Goal: Transaction & Acquisition: Purchase product/service

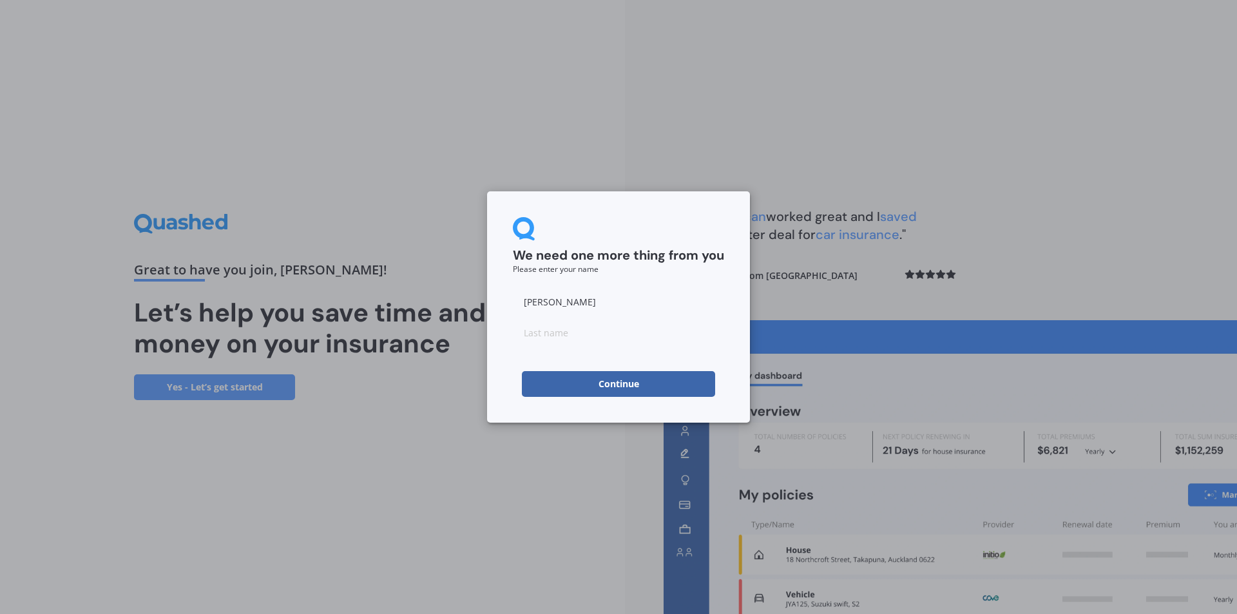
click at [654, 380] on button "Continue" at bounding box center [618, 384] width 193 height 26
type input "prattley"
click at [544, 379] on button "Continue" at bounding box center [618, 384] width 193 height 26
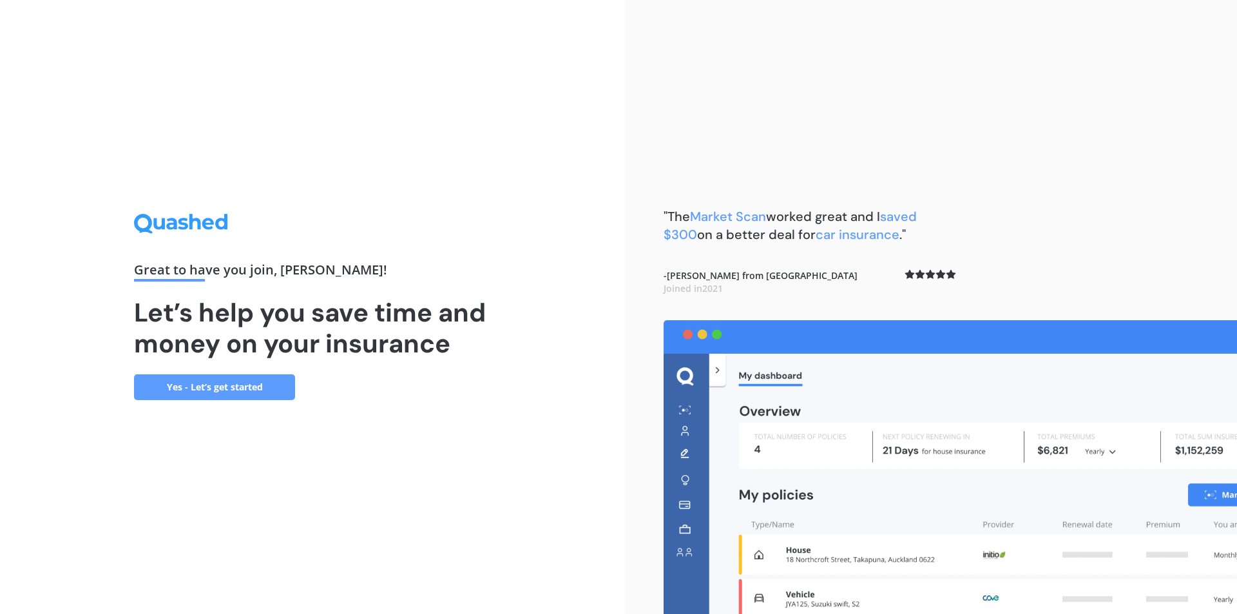
click at [255, 385] on link "Yes - Let’s get started" at bounding box center [214, 387] width 161 height 26
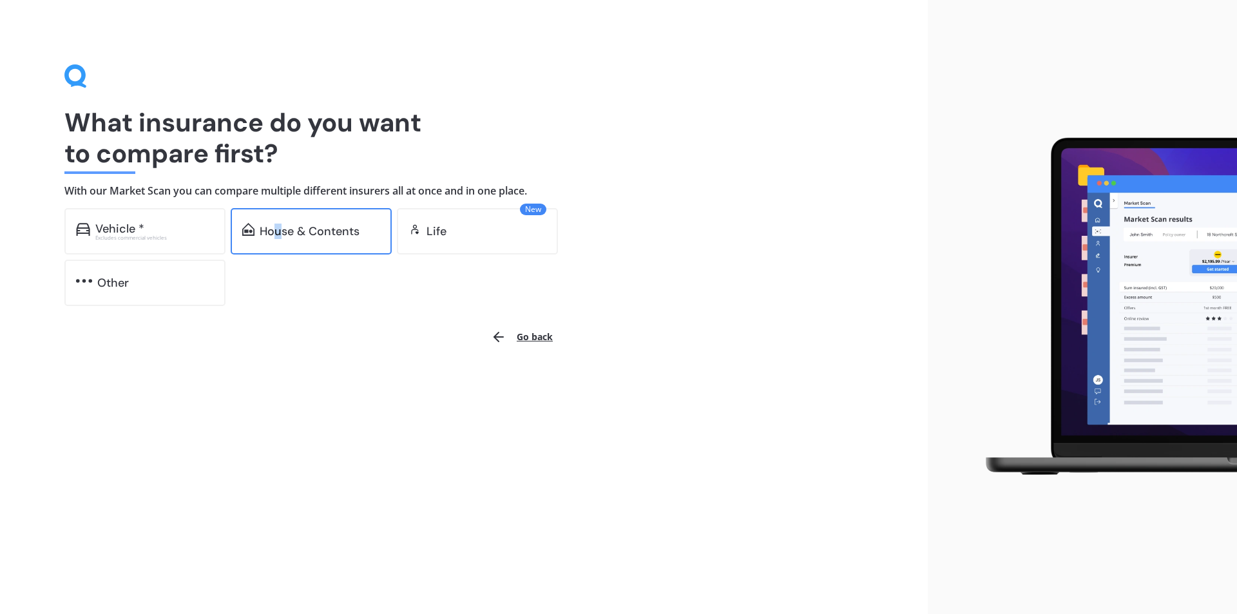
click at [280, 232] on div "House & Contents" at bounding box center [310, 231] width 100 height 13
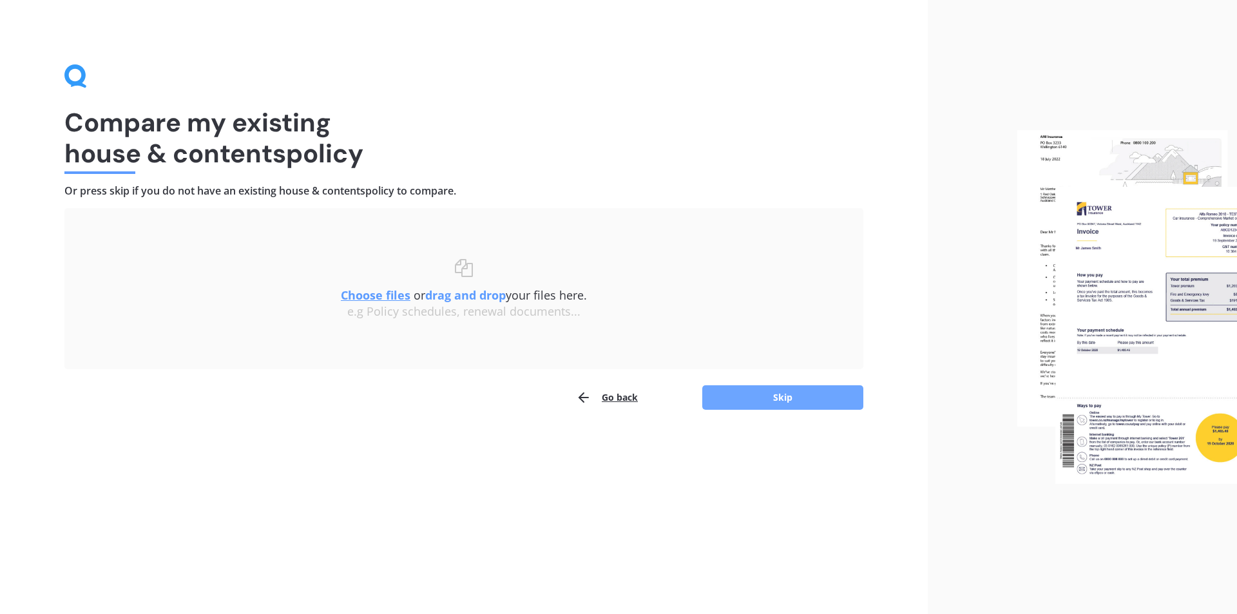
click at [796, 393] on button "Skip" at bounding box center [782, 397] width 161 height 24
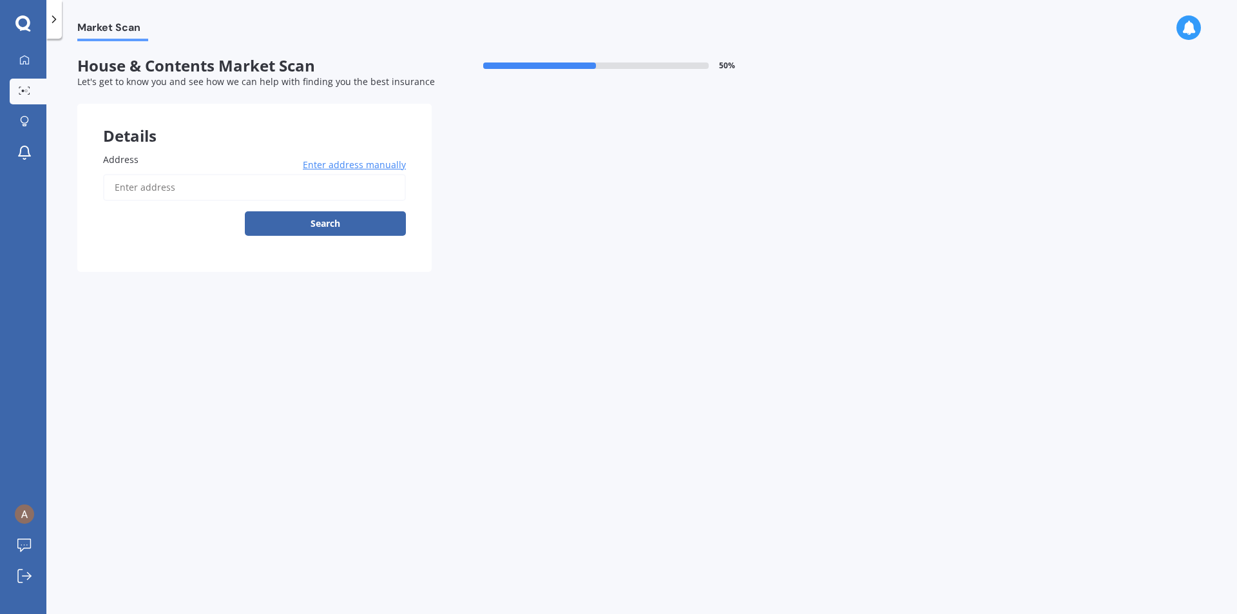
click at [213, 196] on input "Address" at bounding box center [254, 187] width 303 height 27
type input "[STREET_ADDRESS][PERSON_NAME]"
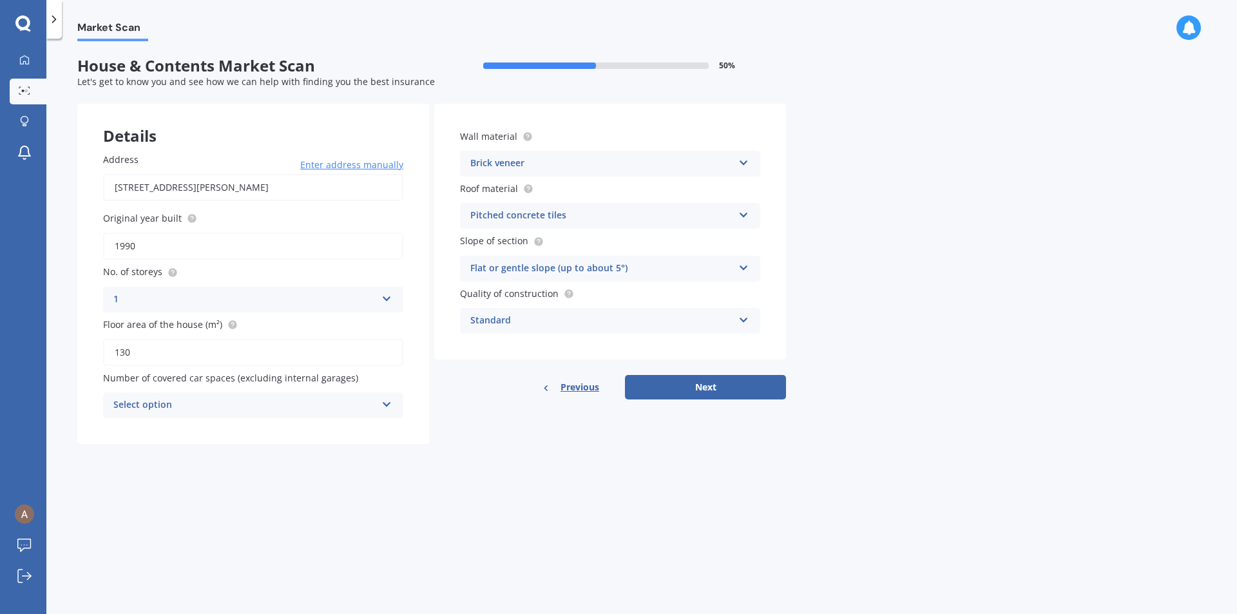
click at [563, 131] on label "Wall material" at bounding box center [607, 136] width 295 height 14
click at [740, 212] on icon at bounding box center [743, 212] width 11 height 9
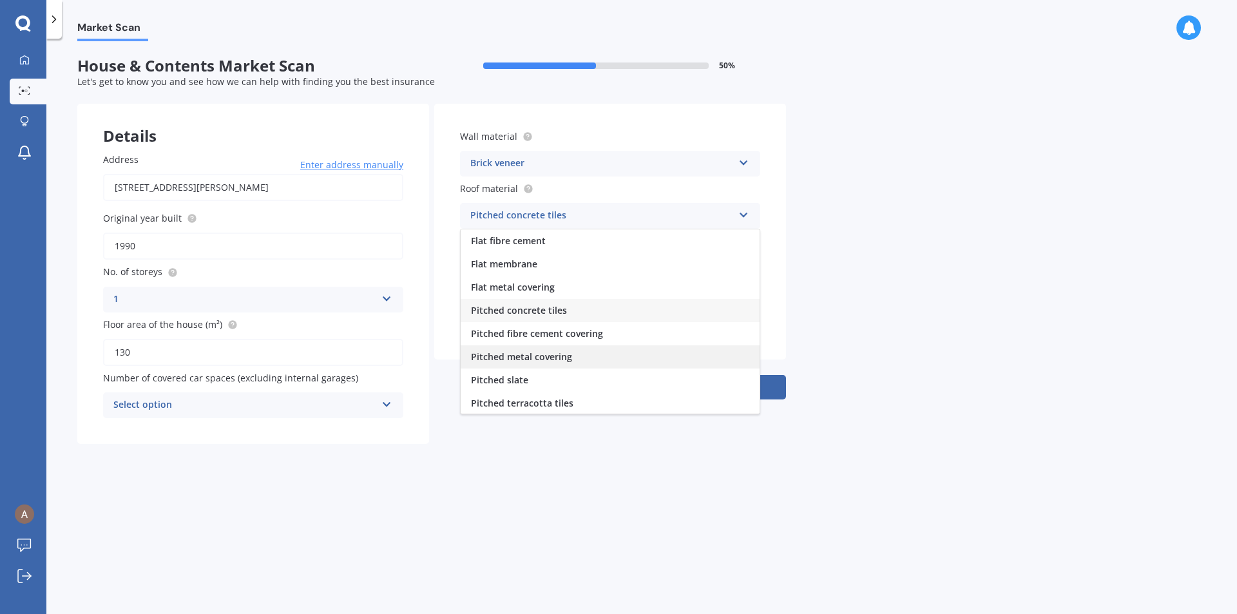
scroll to position [48, 0]
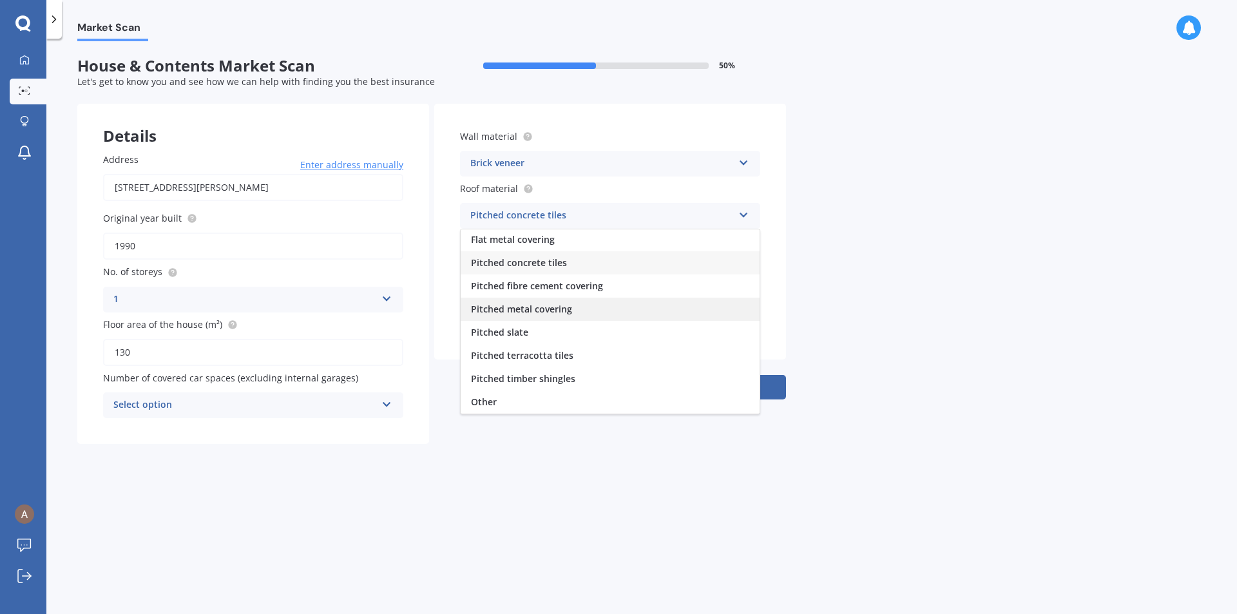
click at [522, 309] on span "Pitched metal covering" at bounding box center [521, 309] width 101 height 12
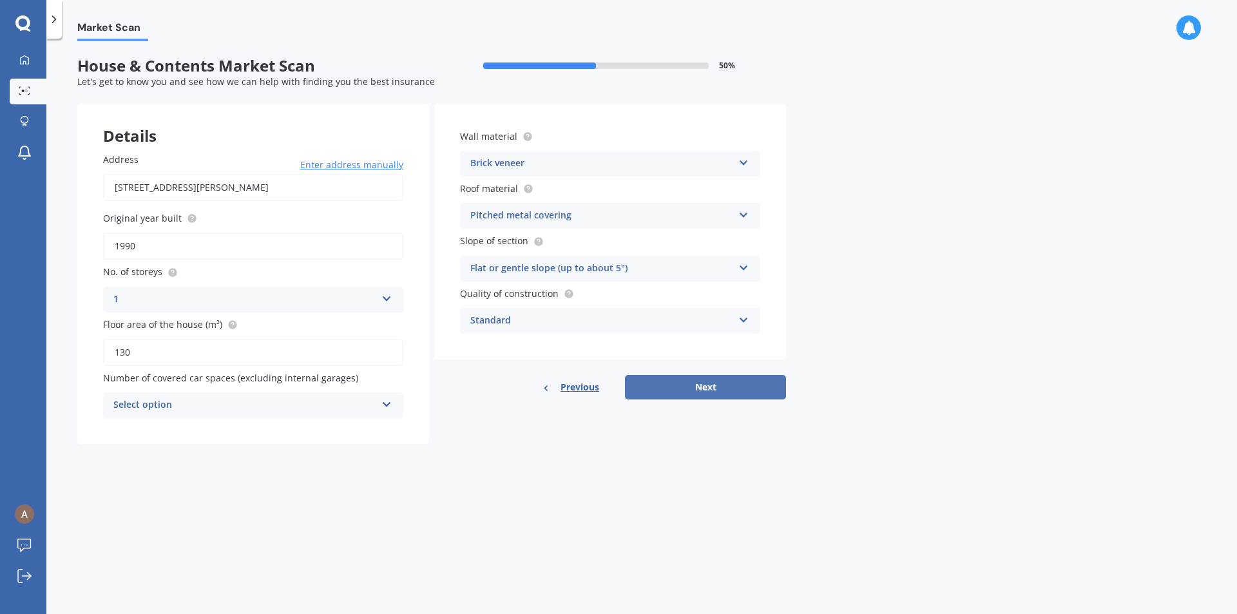
click at [723, 387] on button "Next" at bounding box center [705, 387] width 161 height 24
click at [315, 406] on div "Select option" at bounding box center [247, 405] width 256 height 14
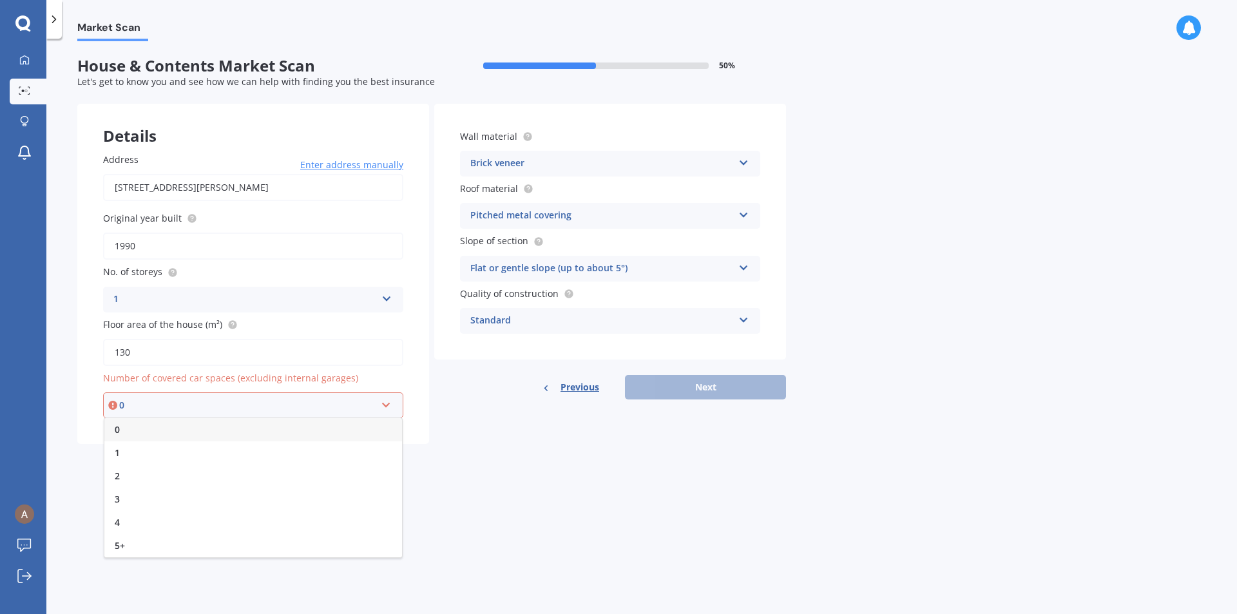
click at [114, 431] on div "0" at bounding box center [253, 429] width 298 height 23
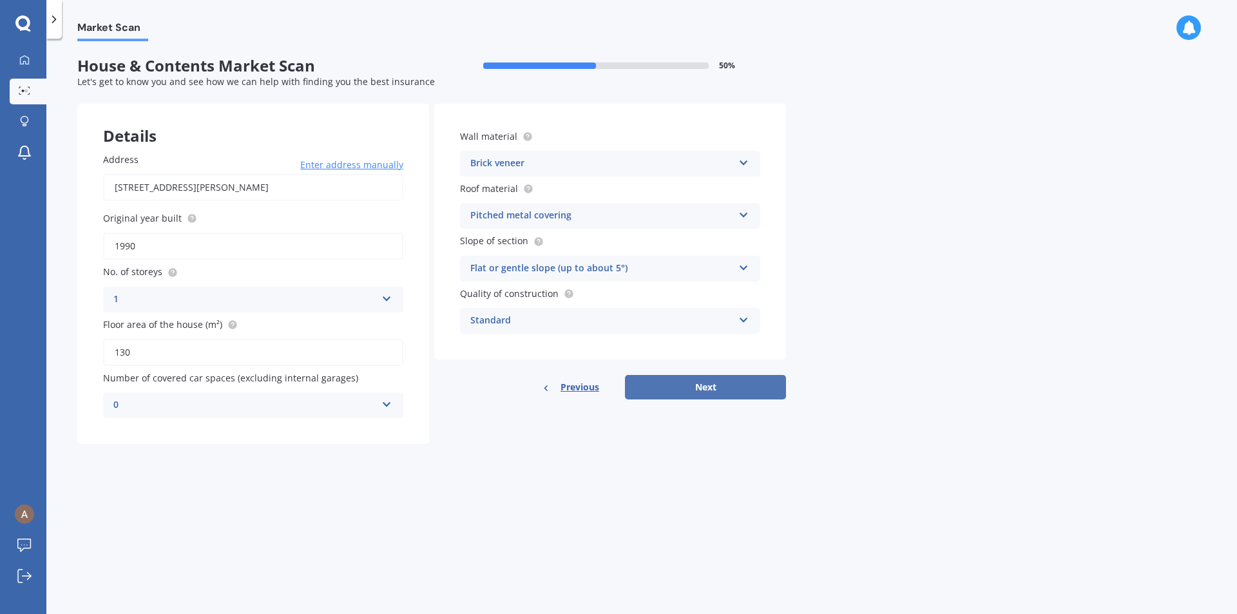
click at [698, 379] on button "Next" at bounding box center [705, 387] width 161 height 24
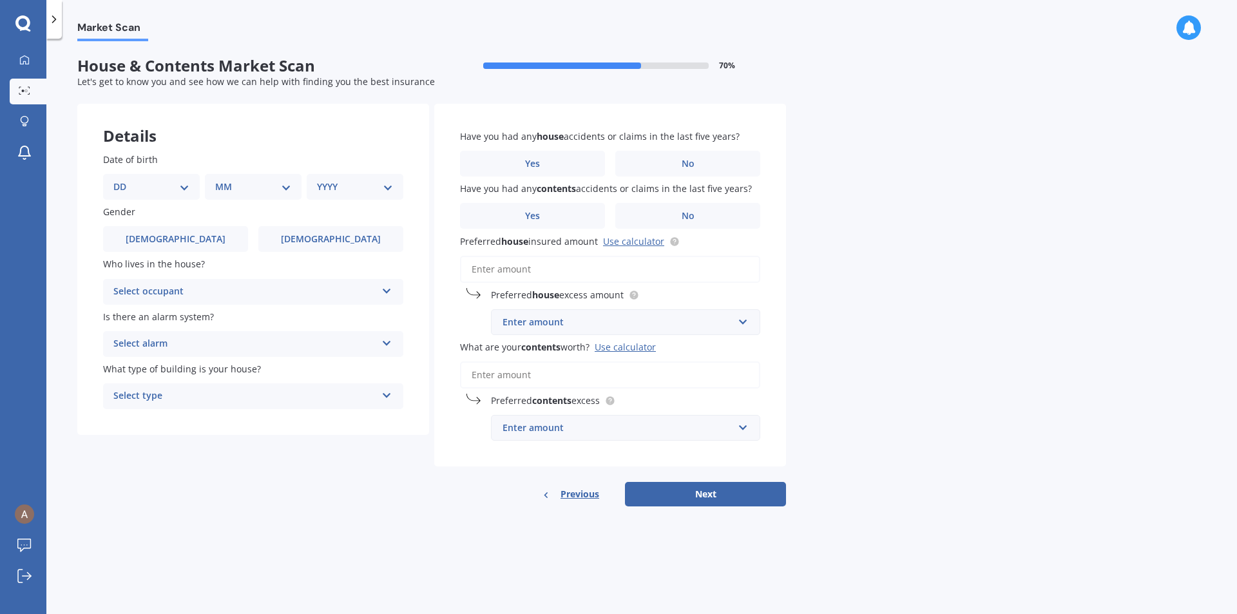
click at [153, 191] on select "DD 01 02 03 04 05 06 07 08 09 10 11 12 13 14 15 16 17 18 19 20 21 22 23 24 25 2…" at bounding box center [151, 187] width 76 height 14
click at [135, 186] on select "DD 01 02 03 04 05 06 07 08 09 10 11 12 13 14 15 16 17 18 19 20 21 22 23 24 25 2…" at bounding box center [151, 187] width 76 height 14
select select "22"
click at [124, 180] on select "DD 01 02 03 04 05 06 07 08 09 10 11 12 13 14 15 16 17 18 19 20 21 22 23 24 25 2…" at bounding box center [151, 187] width 76 height 14
click at [225, 182] on select "MM 01 02 03 04 05 06 07 08 09 10 11 12" at bounding box center [255, 187] width 71 height 14
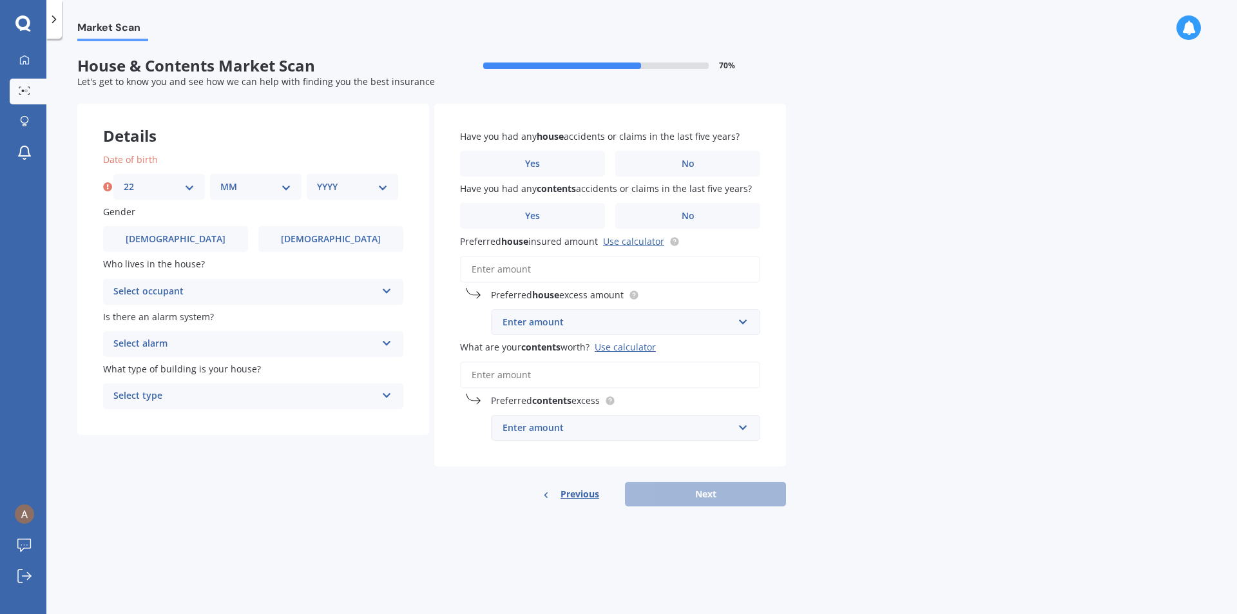
select select "07"
click at [220, 180] on select "MM 01 02 03 04 05 06 07 08 09 10 11 12" at bounding box center [255, 187] width 71 height 14
click at [322, 196] on div "YYYY 2009 2008 2007 2006 2005 2004 2003 2002 2001 2000 1999 1998 1997 1996 1995…" at bounding box center [352, 187] width 91 height 26
click at [343, 186] on select "YYYY 2009 2008 2007 2006 2005 2004 2003 2002 2001 2000 1999 1998 1997 1996 1995…" at bounding box center [352, 187] width 71 height 14
select select "1998"
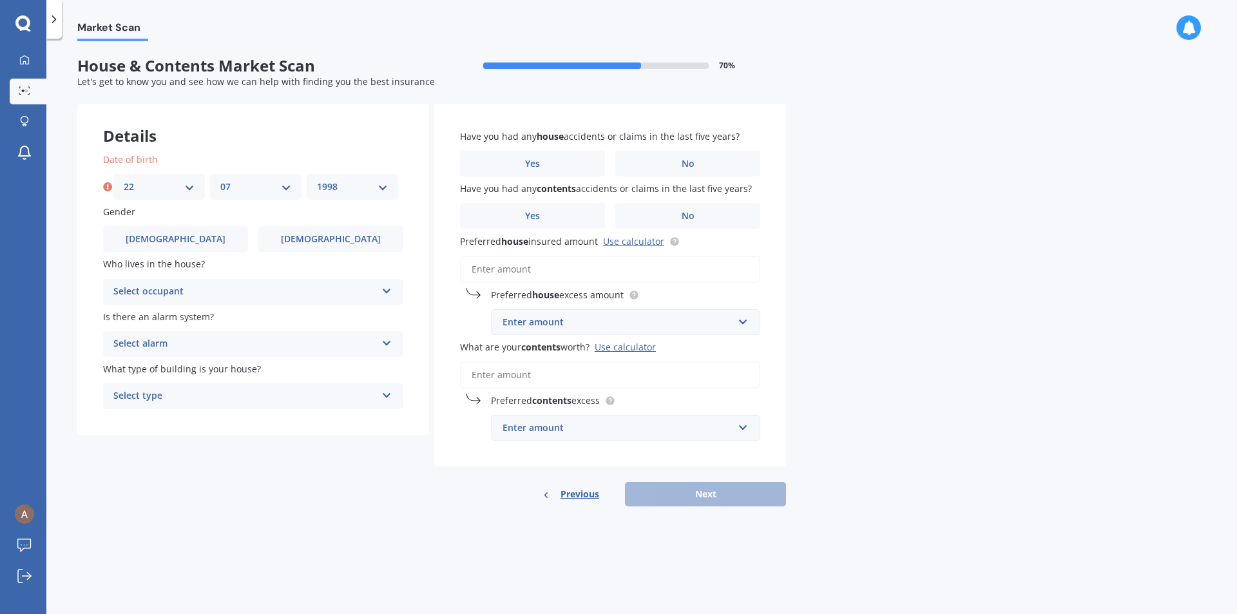
click at [317, 180] on select "YYYY 2009 2008 2007 2006 2005 2004 2003 2002 2001 2000 1999 1998 1997 1996 1995…" at bounding box center [352, 187] width 71 height 14
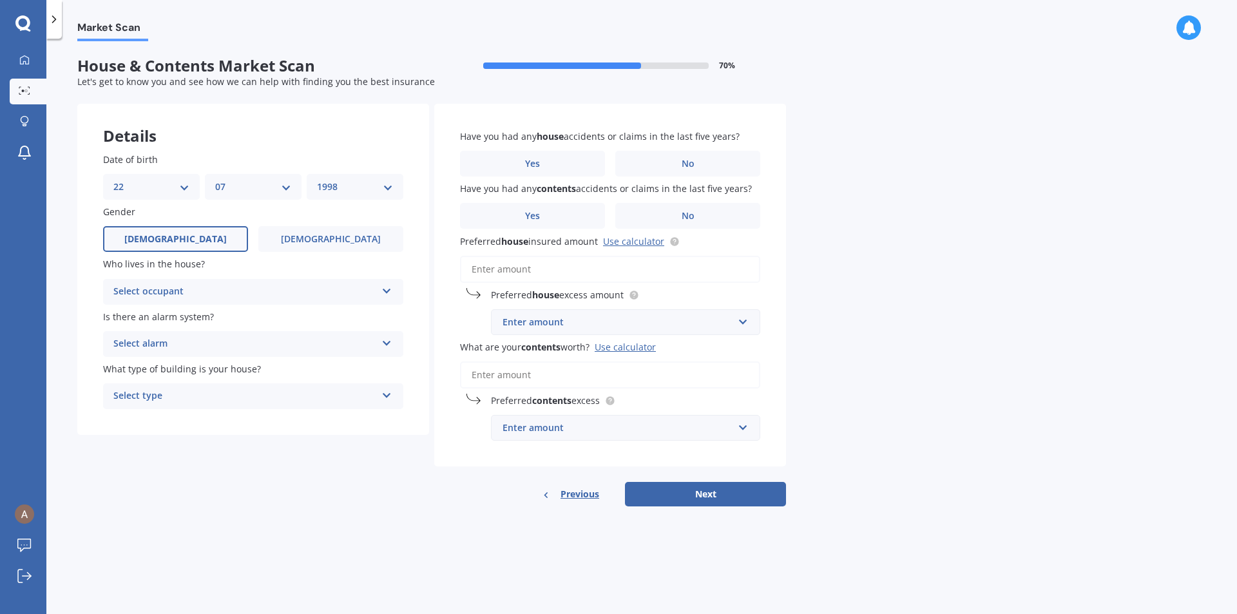
click at [211, 238] on label "[DEMOGRAPHIC_DATA]" at bounding box center [175, 239] width 145 height 26
click at [0, 0] on input "[DEMOGRAPHIC_DATA]" at bounding box center [0, 0] width 0 height 0
click at [224, 296] on div "Select occupant" at bounding box center [244, 291] width 263 height 15
click at [174, 340] on span "Owner + Boarder" at bounding box center [151, 340] width 75 height 12
click at [216, 343] on div "Select alarm" at bounding box center [244, 343] width 263 height 15
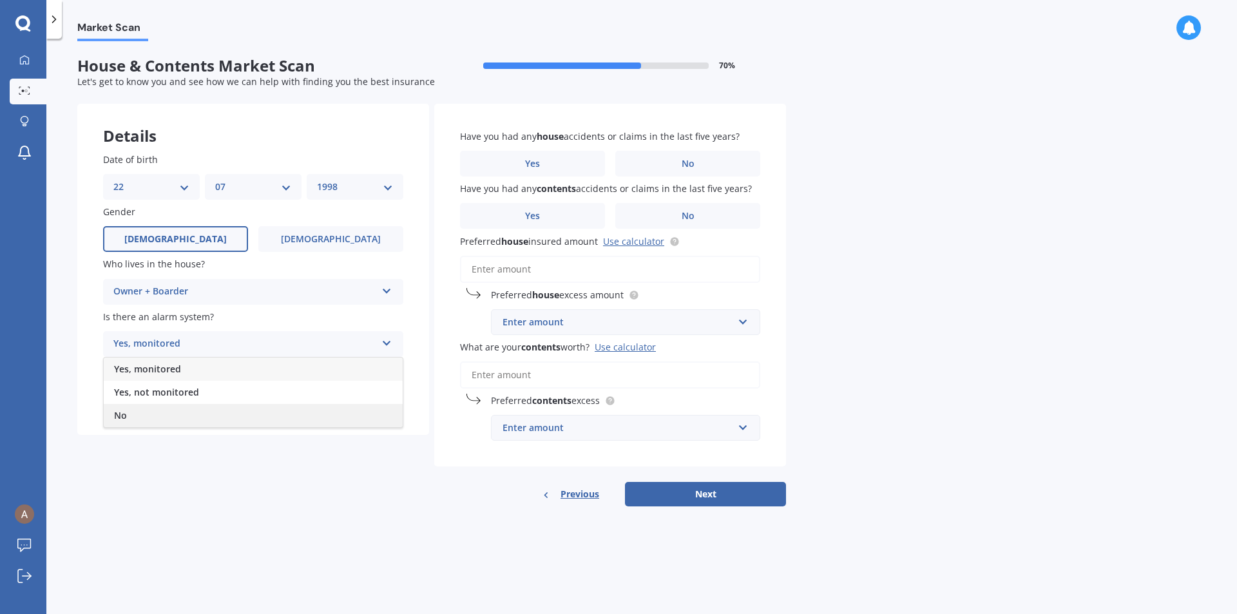
click at [125, 414] on span "No" at bounding box center [120, 415] width 13 height 12
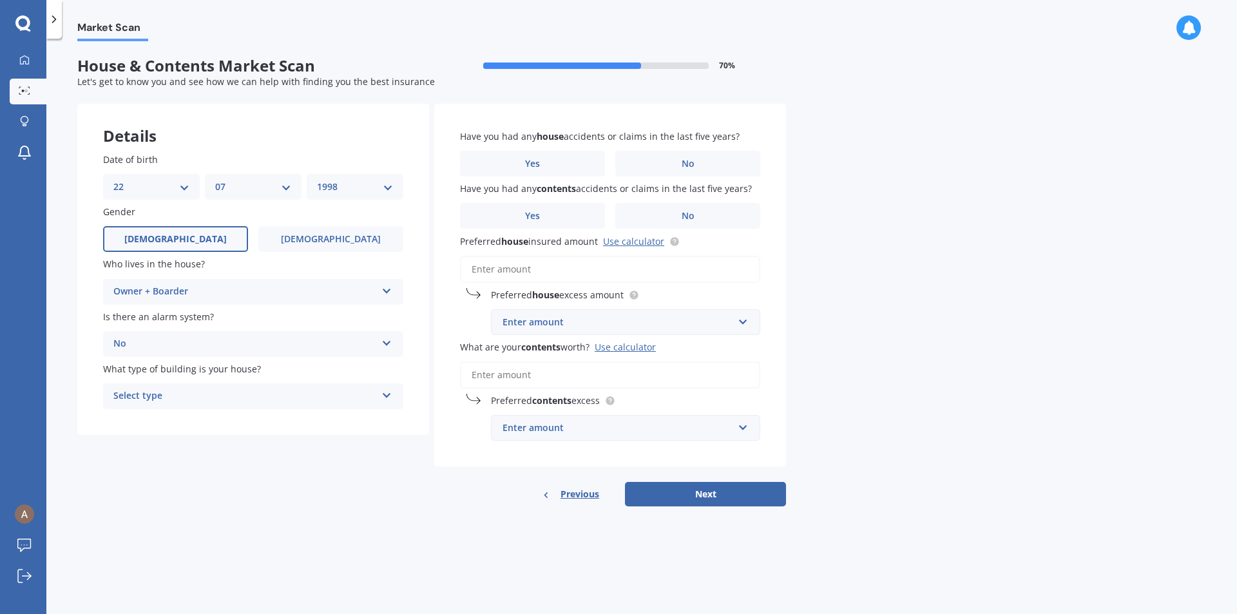
click at [224, 320] on label "Is there an alarm system?" at bounding box center [250, 317] width 295 height 14
click at [381, 339] on icon at bounding box center [386, 340] width 11 height 9
click at [177, 394] on span "Yes, not monitored" at bounding box center [156, 392] width 85 height 12
click at [272, 395] on div "Select type" at bounding box center [244, 395] width 263 height 15
click at [154, 419] on span "Freestanding" at bounding box center [142, 421] width 57 height 12
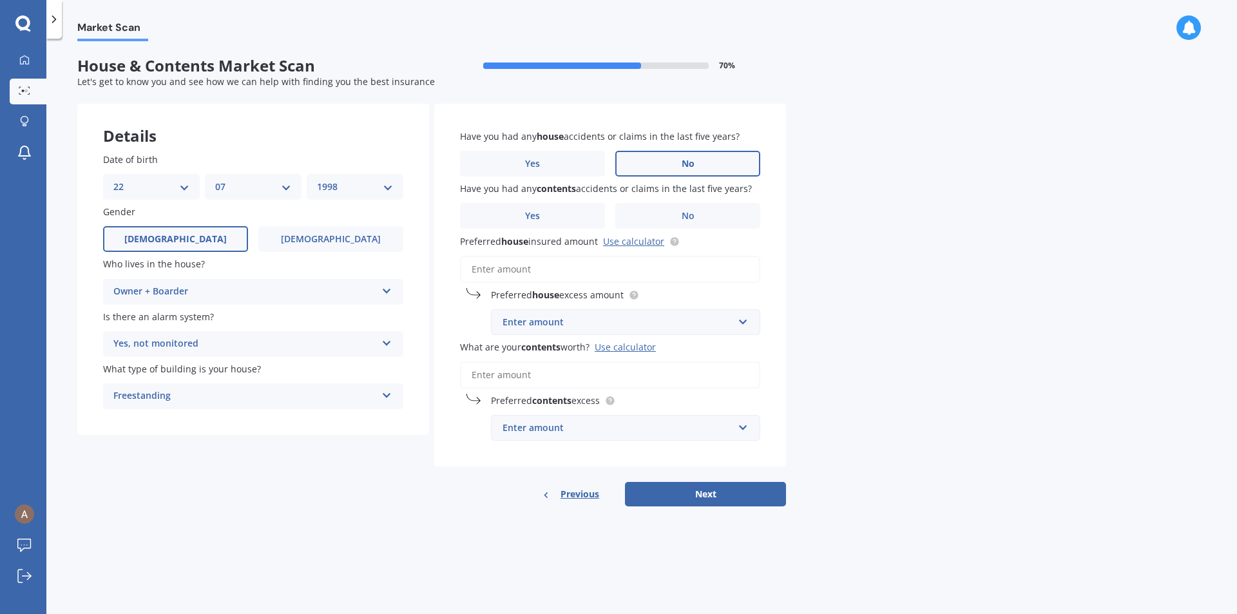
click at [689, 160] on span "No" at bounding box center [688, 163] width 13 height 11
click at [0, 0] on input "No" at bounding box center [0, 0] width 0 height 0
click at [678, 213] on label "No" at bounding box center [687, 216] width 145 height 26
click at [0, 0] on input "No" at bounding box center [0, 0] width 0 height 0
click at [538, 272] on input "Preferred house insured amount Use calculator" at bounding box center [610, 269] width 300 height 27
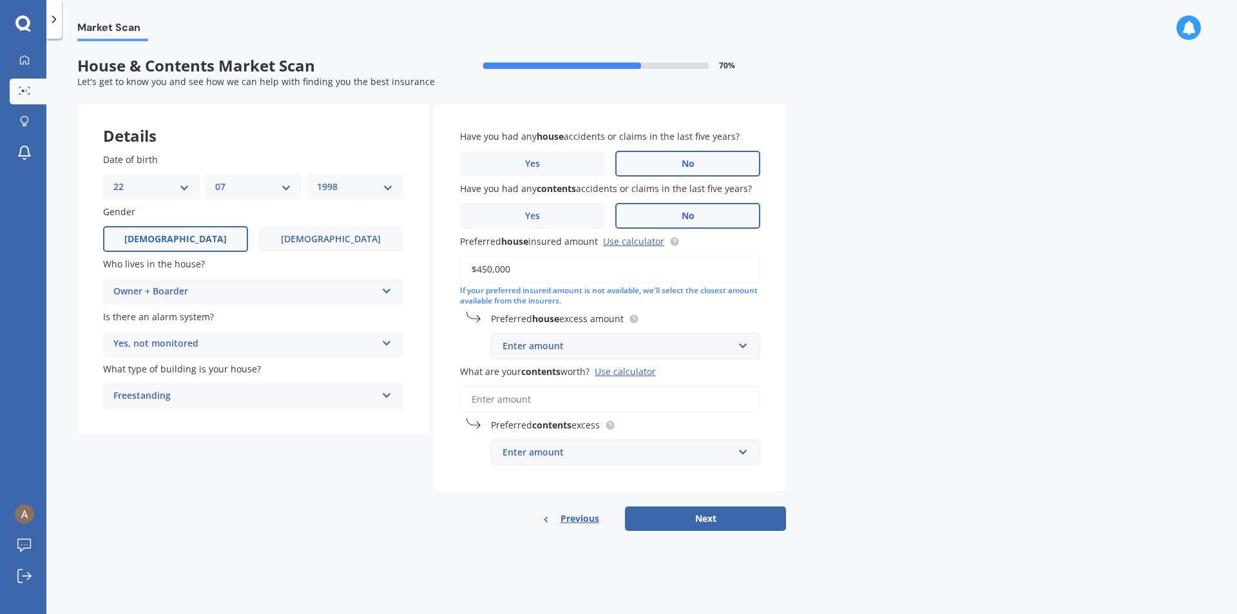
type input "$450,000"
click at [994, 337] on div "Market Scan House & Contents Market Scan 70 % Let's get to know you and see how…" at bounding box center [641, 328] width 1190 height 575
click at [598, 346] on div "Enter amount" at bounding box center [617, 346] width 231 height 14
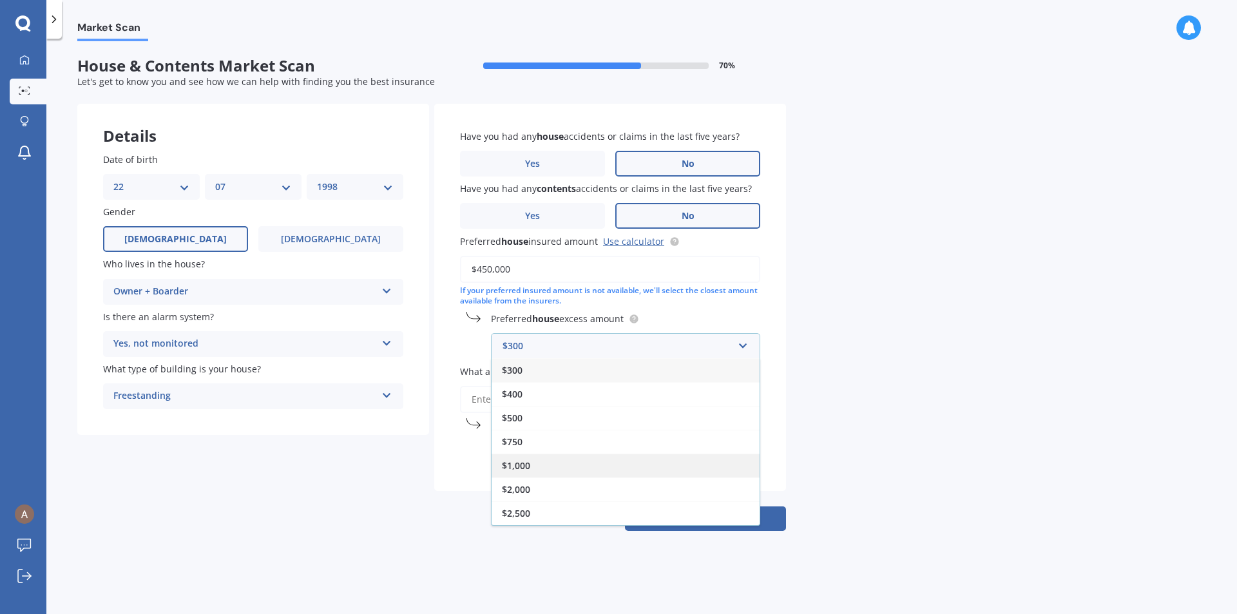
click at [528, 464] on span "$1,000" at bounding box center [516, 465] width 28 height 12
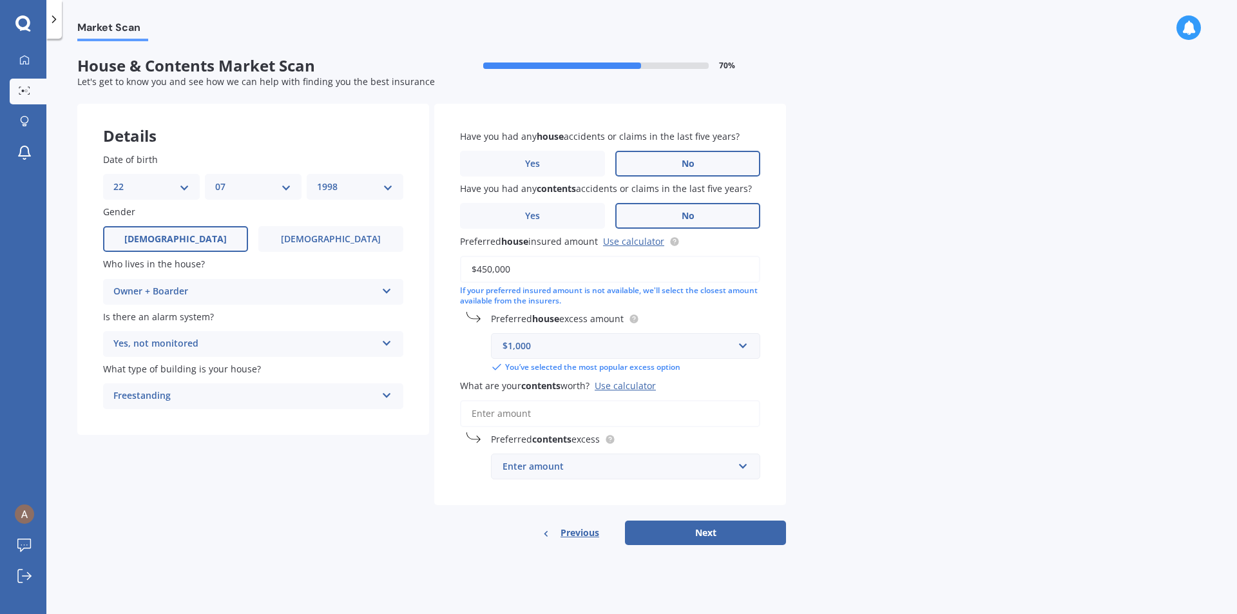
click at [982, 365] on div "Market Scan House & Contents Market Scan 70 % Let's get to know you and see how…" at bounding box center [641, 328] width 1190 height 575
click at [525, 421] on input "What are your contents worth? Use calculator" at bounding box center [610, 413] width 300 height 27
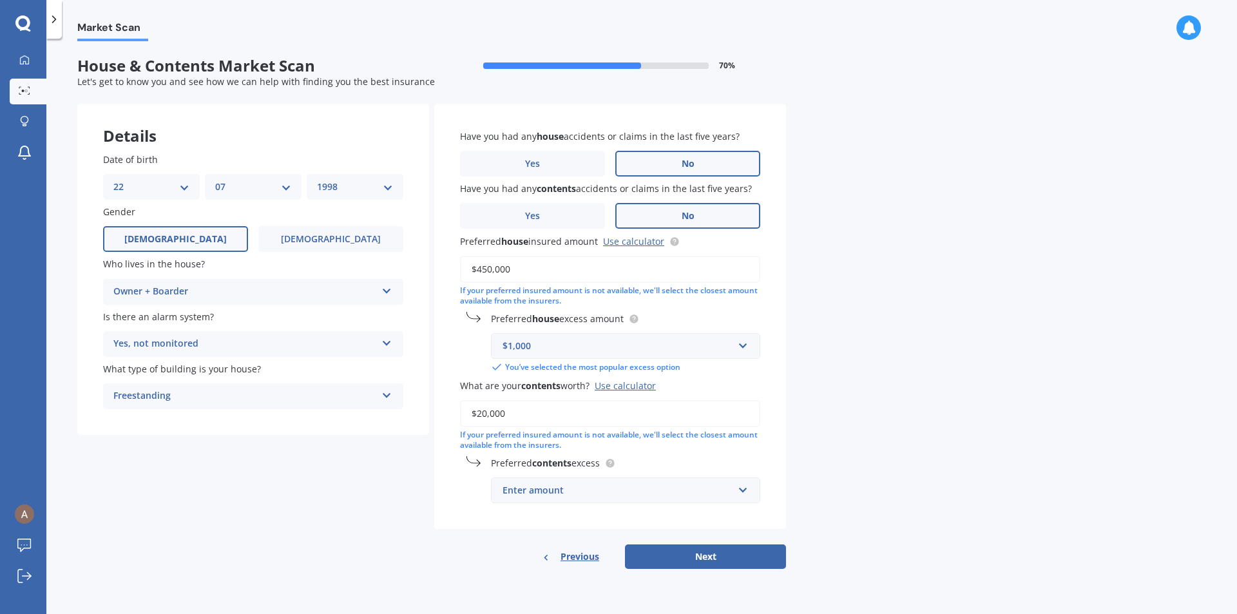
type input "$20,000"
click at [984, 353] on div "Market Scan House & Contents Market Scan 70 % Let's get to know you and see how…" at bounding box center [641, 328] width 1190 height 575
click at [638, 488] on div "Enter amount" at bounding box center [617, 490] width 231 height 14
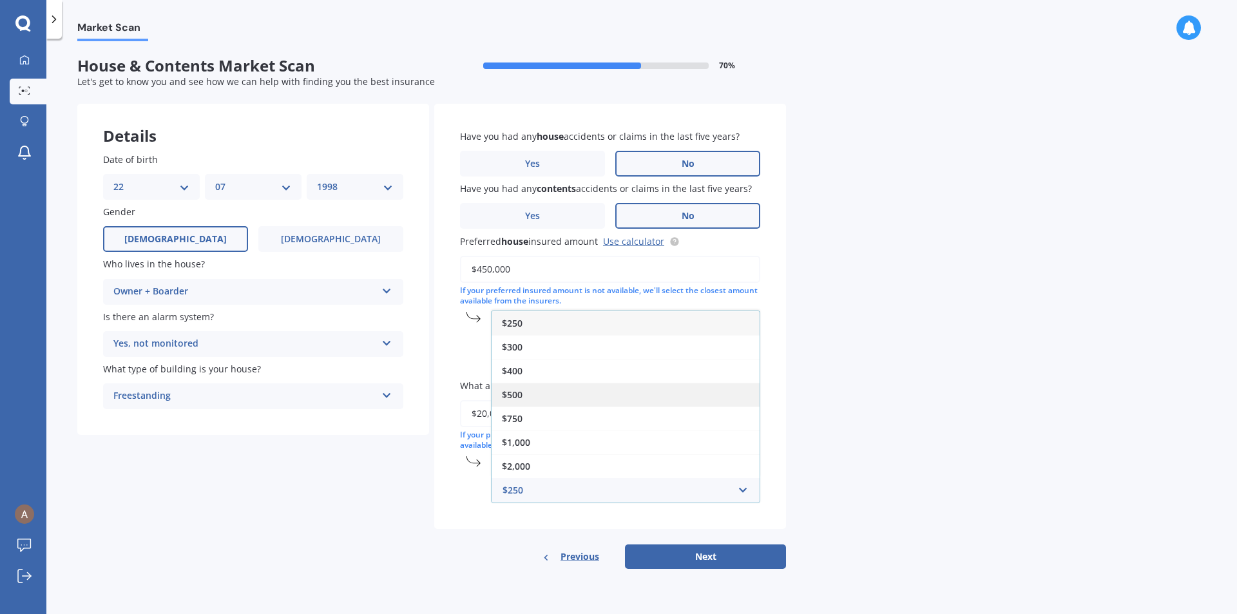
click at [527, 395] on div "$500" at bounding box center [626, 395] width 268 height 24
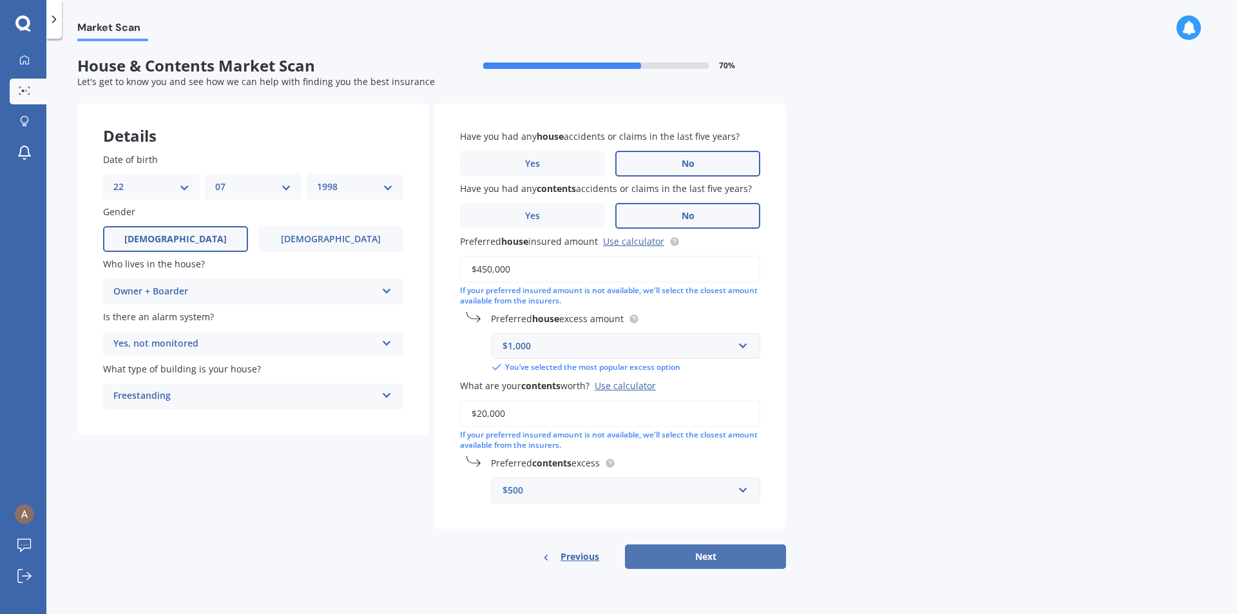
click at [694, 551] on button "Next" at bounding box center [705, 556] width 161 height 24
select select "22"
select select "07"
select select "1998"
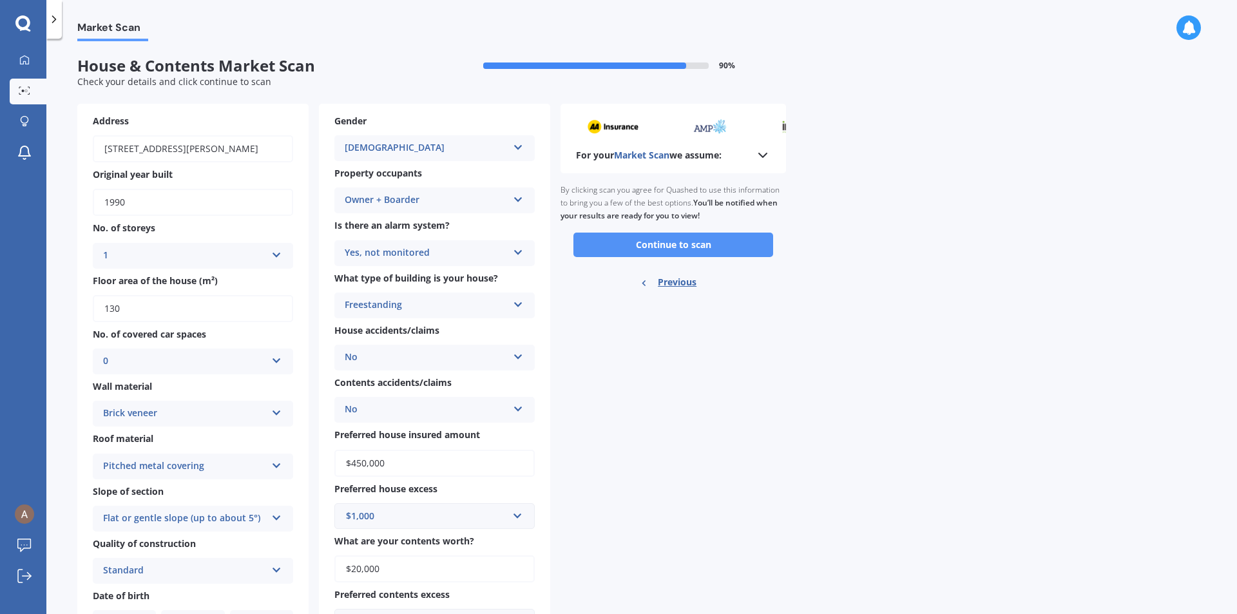
click at [664, 245] on button "Continue to scan" at bounding box center [673, 245] width 200 height 24
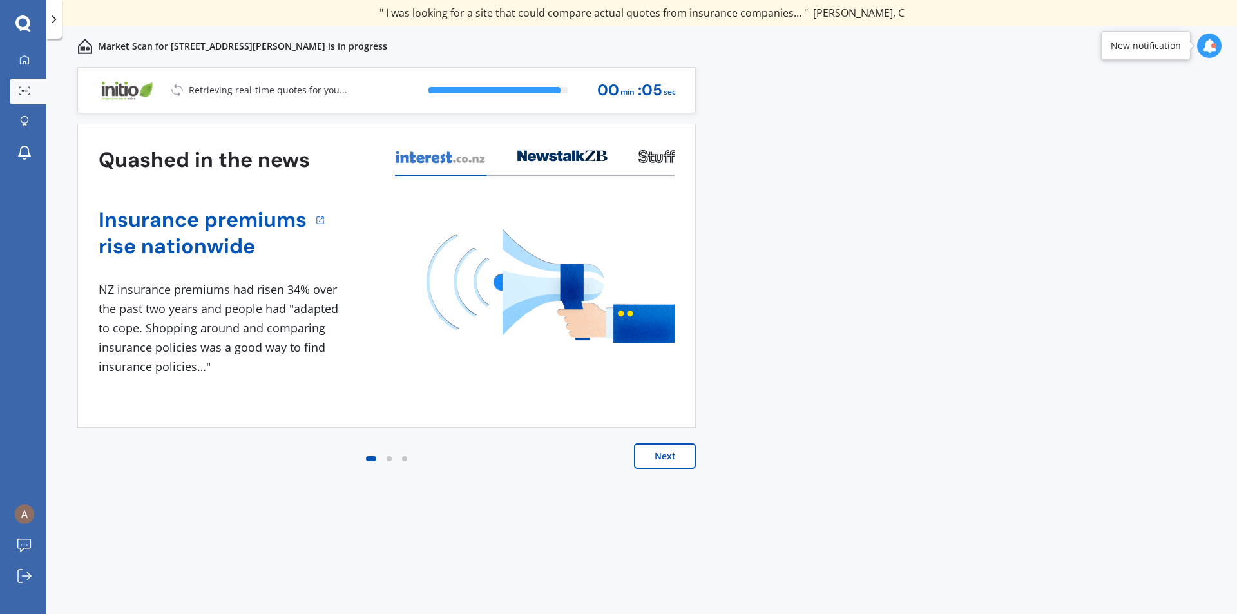
click at [1082, 287] on div "Previous 80,000+ [DEMOGRAPHIC_DATA] consumers have signed up to shop and save t…" at bounding box center [641, 354] width 1190 height 575
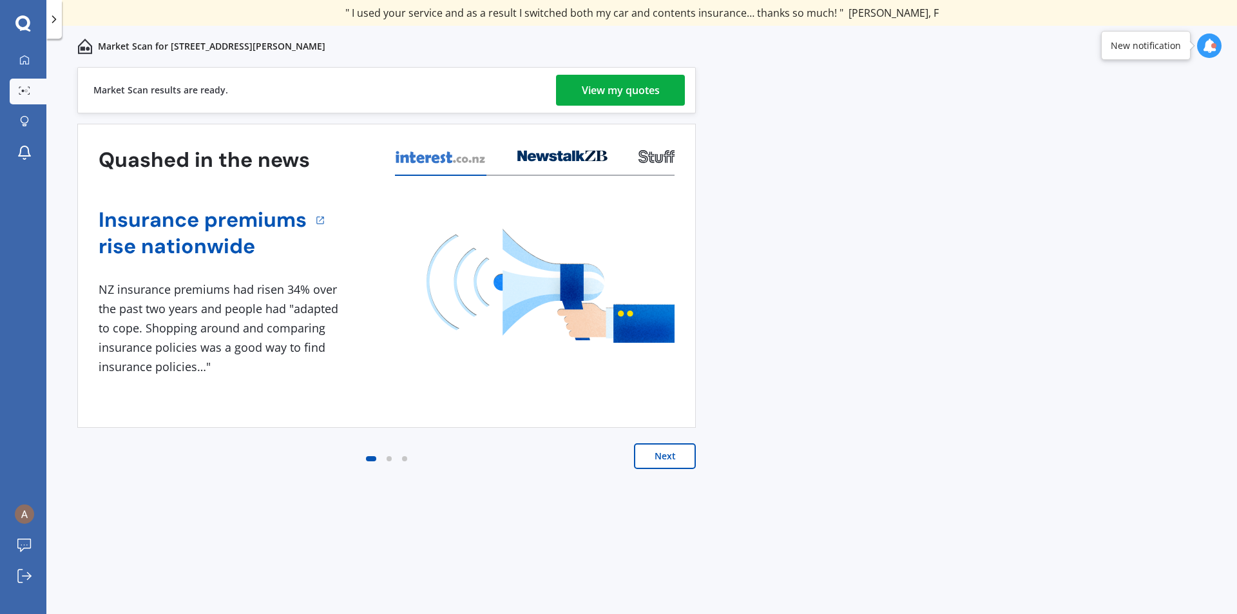
click at [606, 90] on div "View my quotes" at bounding box center [621, 90] width 78 height 31
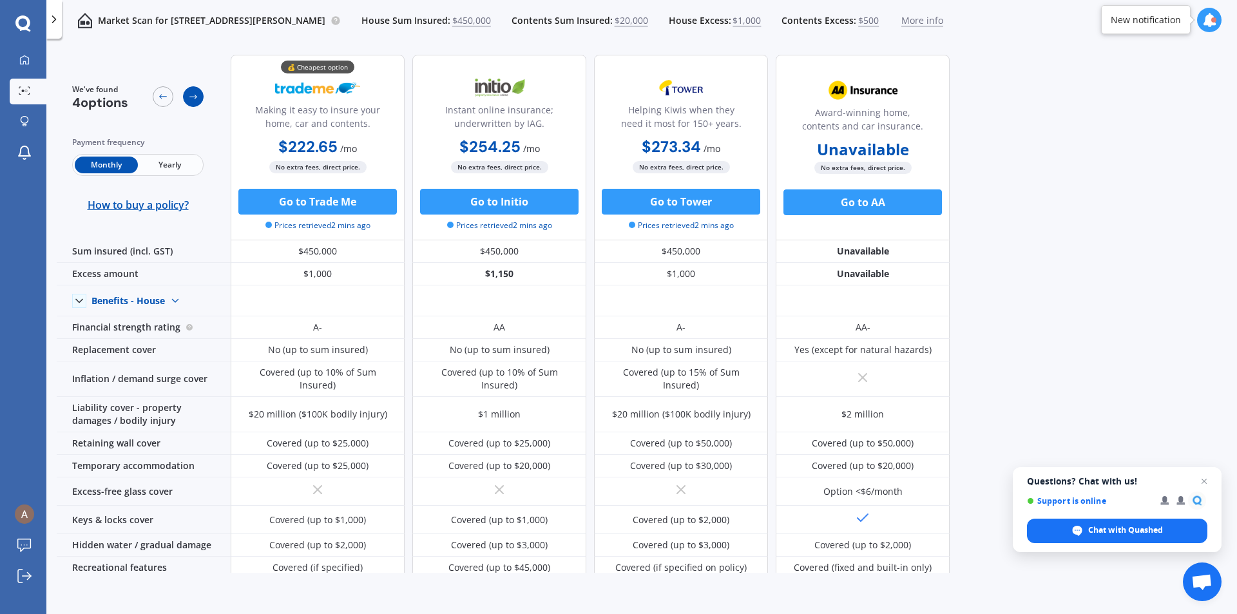
click at [189, 97] on icon at bounding box center [193, 96] width 10 height 10
click at [164, 100] on icon at bounding box center [163, 96] width 10 height 10
click at [187, 99] on div at bounding box center [193, 96] width 21 height 21
click at [164, 157] on span "Yearly" at bounding box center [169, 165] width 63 height 17
click at [103, 163] on span "Monthly" at bounding box center [106, 165] width 63 height 17
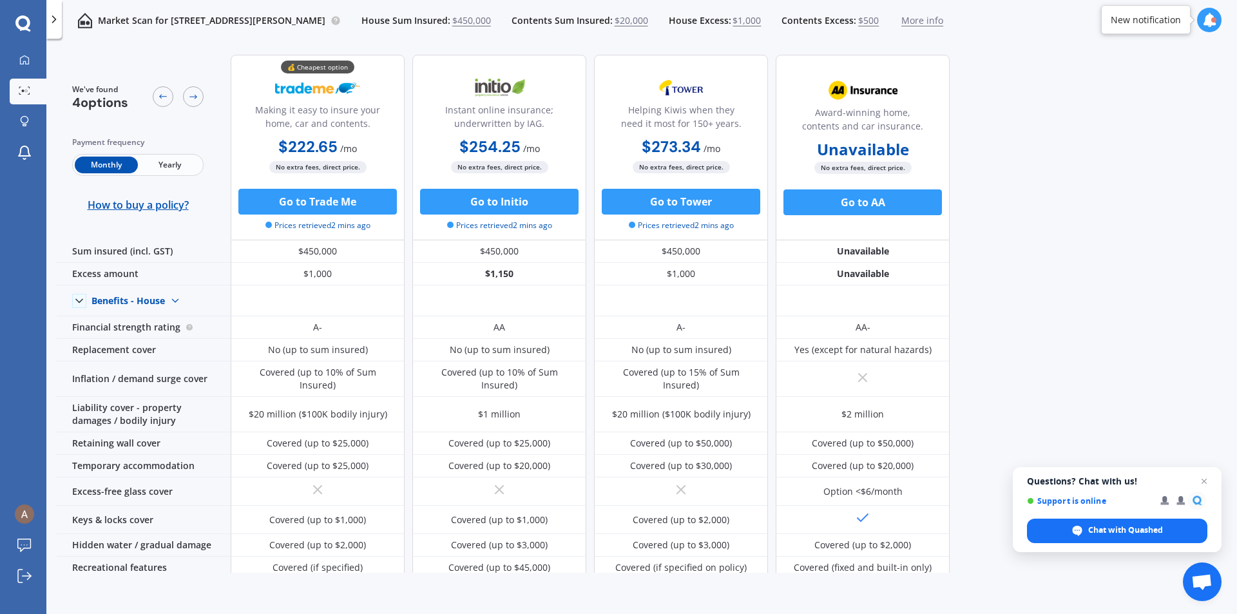
click at [113, 160] on span "Monthly" at bounding box center [106, 165] width 63 height 17
click at [1165, 233] on div "We've found 4 options Payment frequency Monthly Yearly How to buy a policy? 💰 C…" at bounding box center [647, 308] width 1180 height 528
click at [1090, 153] on div "We've found 4 options Payment frequency Monthly Yearly How to buy a policy? 💰 C…" at bounding box center [647, 308] width 1180 height 528
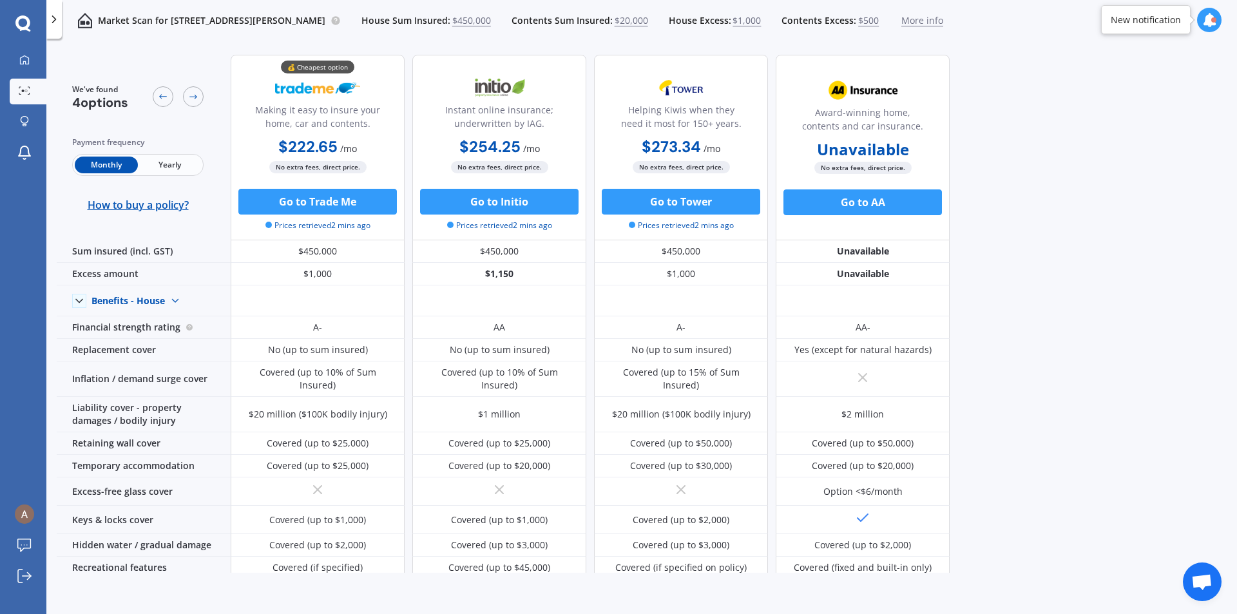
click at [1071, 129] on div "We've found 4 options Payment frequency Monthly Yearly How to buy a policy? 💰 C…" at bounding box center [647, 308] width 1180 height 528
click at [1062, 128] on div "We've found 4 options Payment frequency Monthly Yearly How to buy a policy? 💰 C…" at bounding box center [647, 308] width 1180 height 528
